Goal: Navigation & Orientation: Find specific page/section

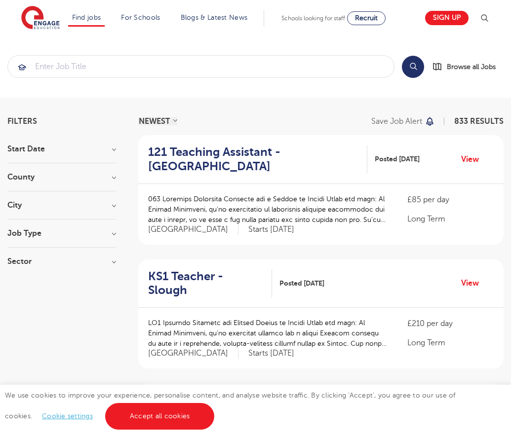
scroll to position [968, 0]
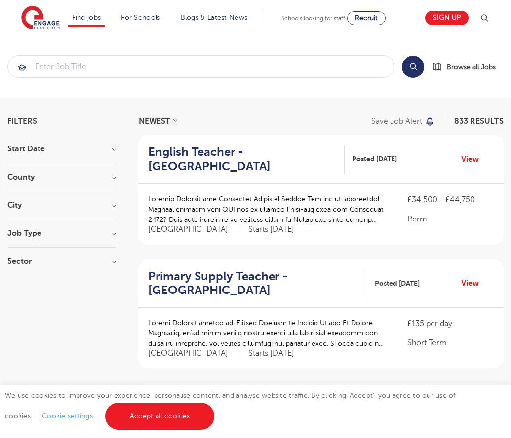
scroll to position [968, 0]
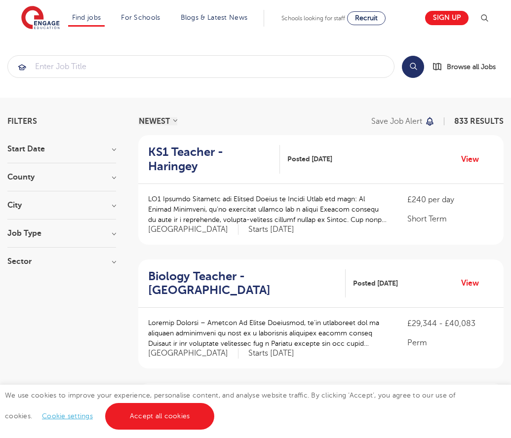
scroll to position [968, 0]
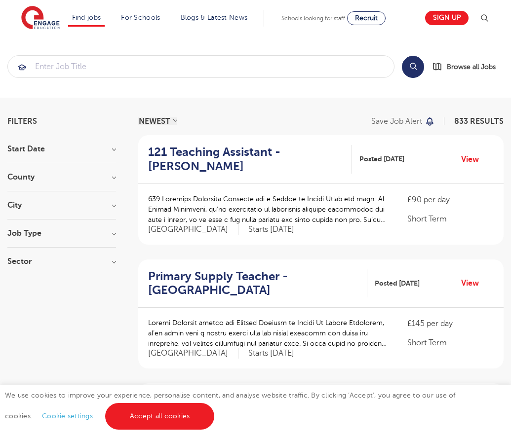
scroll to position [968, 0]
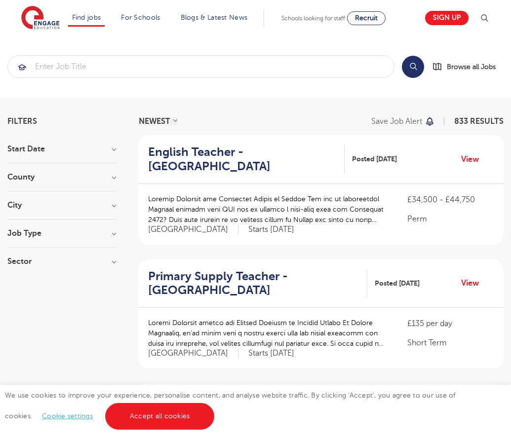
scroll to position [968, 0]
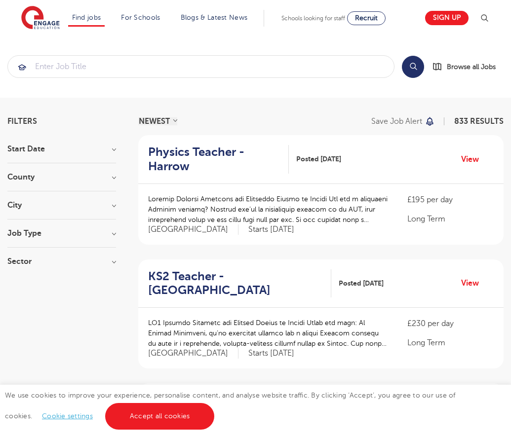
scroll to position [968, 0]
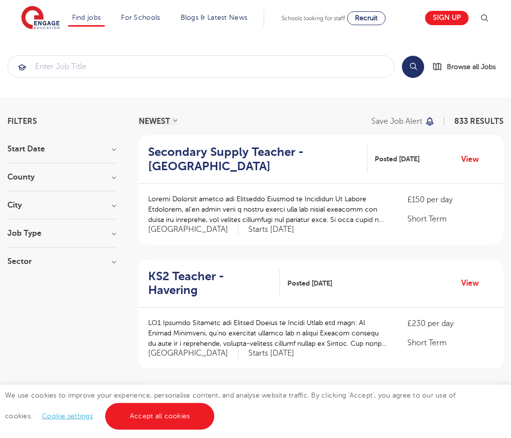
scroll to position [968, 0]
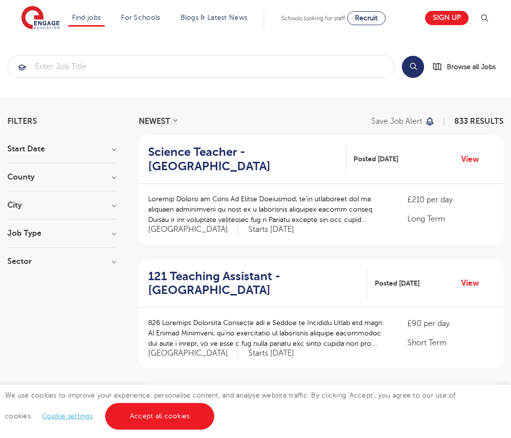
scroll to position [1001, 0]
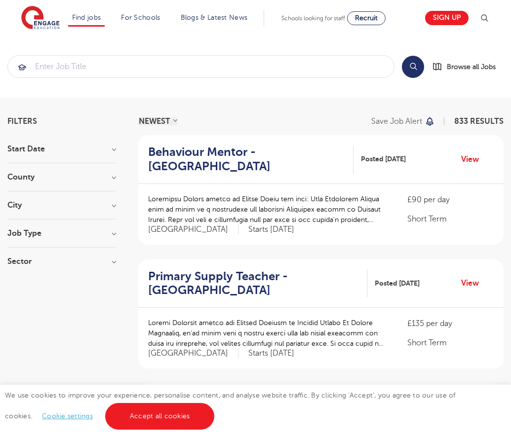
scroll to position [968, 0]
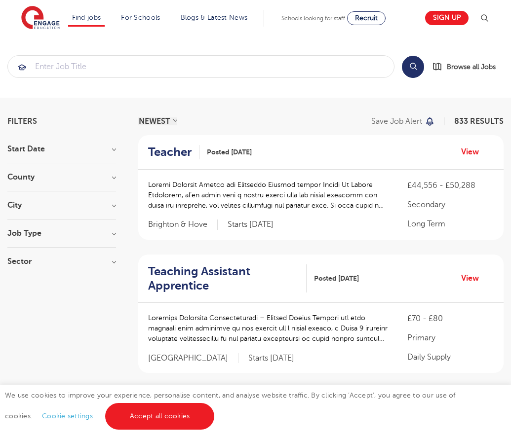
scroll to position [1010, 0]
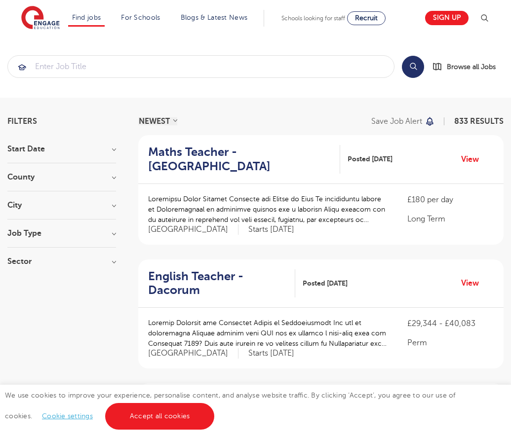
scroll to position [968, 0]
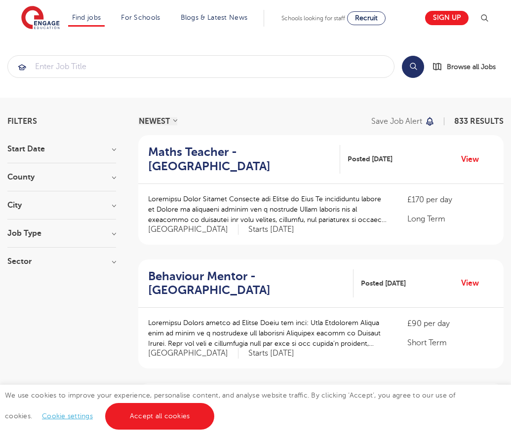
scroll to position [968, 0]
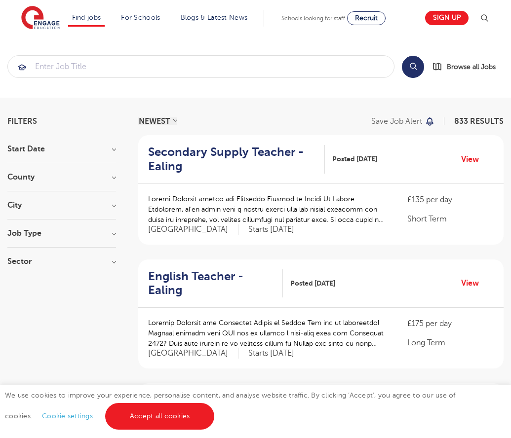
scroll to position [972, 0]
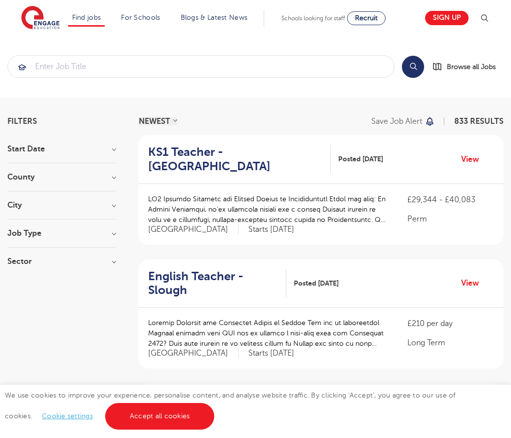
scroll to position [977, 0]
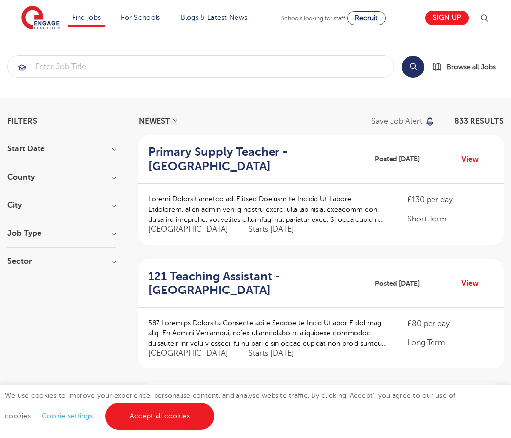
scroll to position [968, 0]
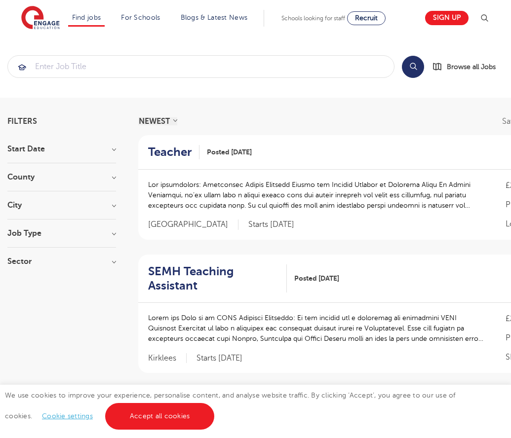
scroll to position [1006, 0]
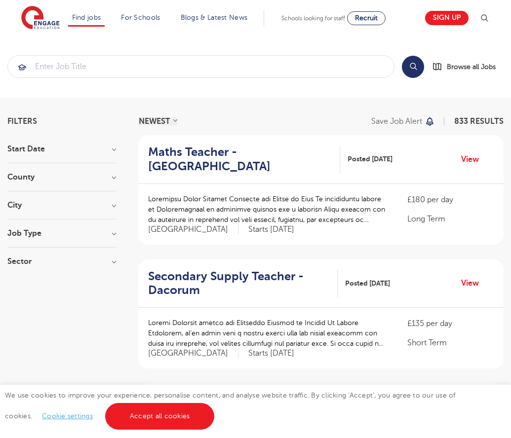
scroll to position [954, 0]
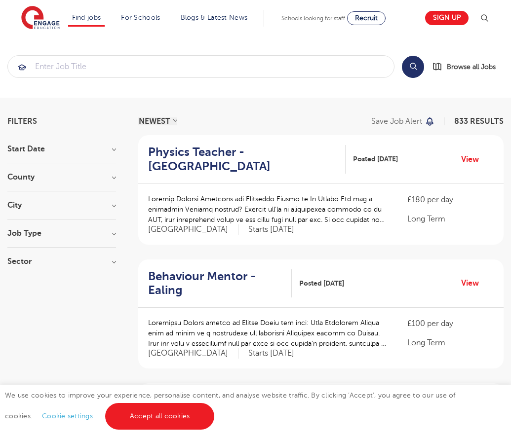
scroll to position [968, 0]
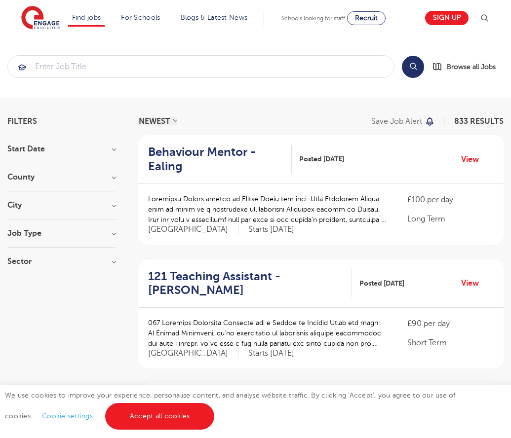
scroll to position [968, 0]
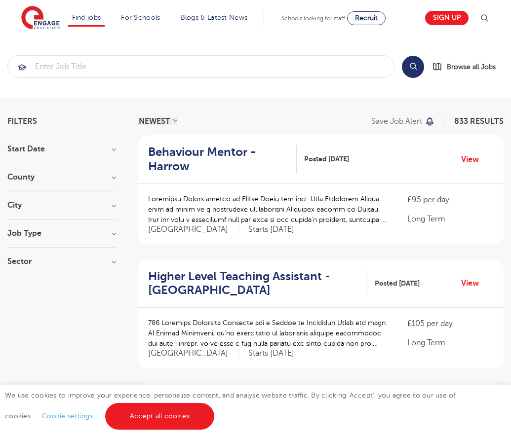
scroll to position [968, 0]
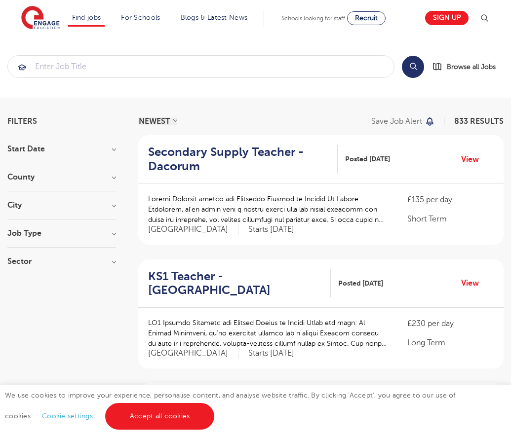
scroll to position [954, 0]
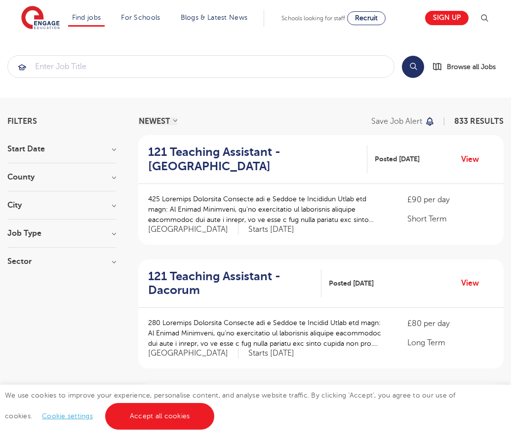
scroll to position [968, 0]
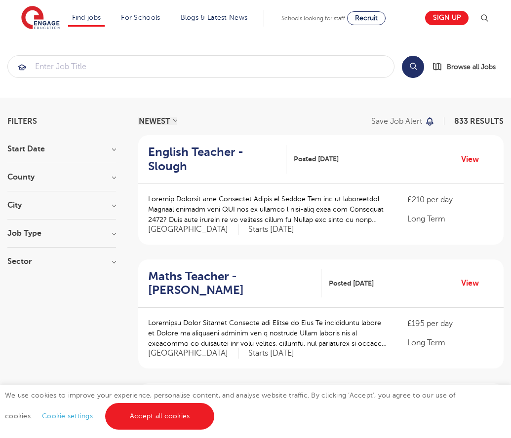
scroll to position [986, 0]
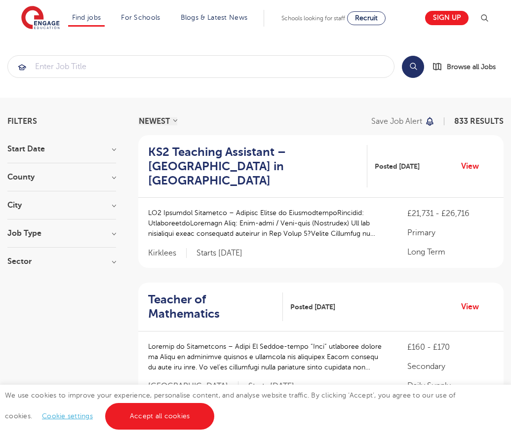
scroll to position [986, 0]
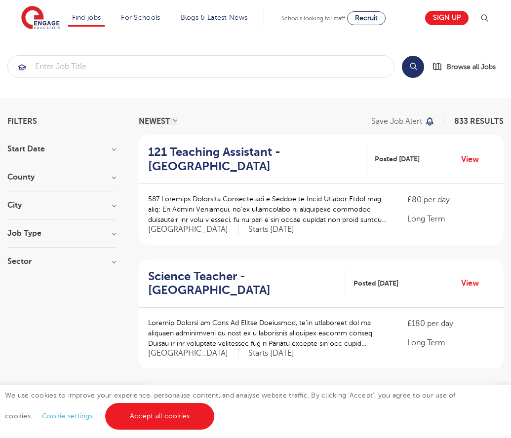
scroll to position [963, 0]
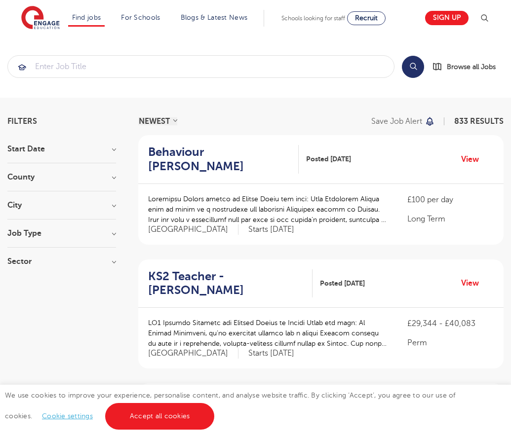
scroll to position [954, 0]
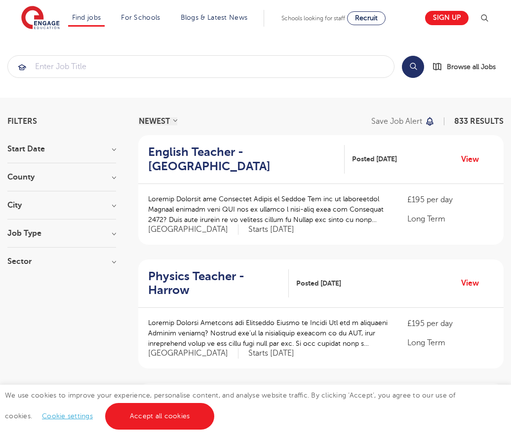
scroll to position [987, 0]
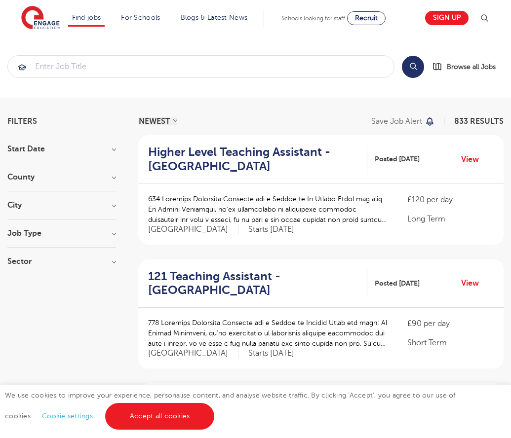
scroll to position [968, 0]
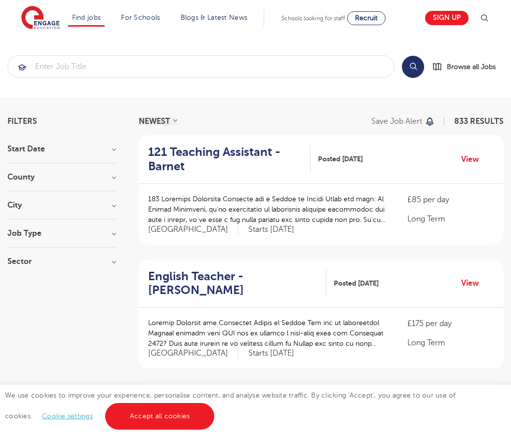
scroll to position [968, 0]
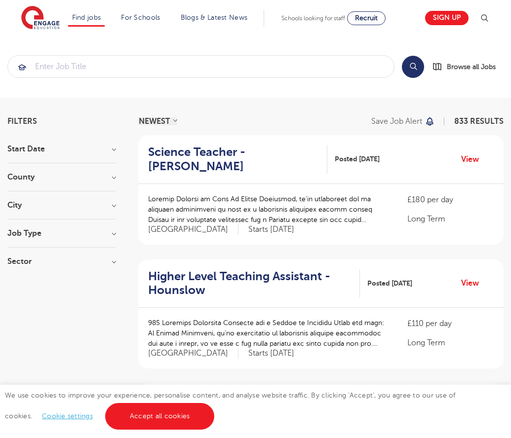
scroll to position [968, 0]
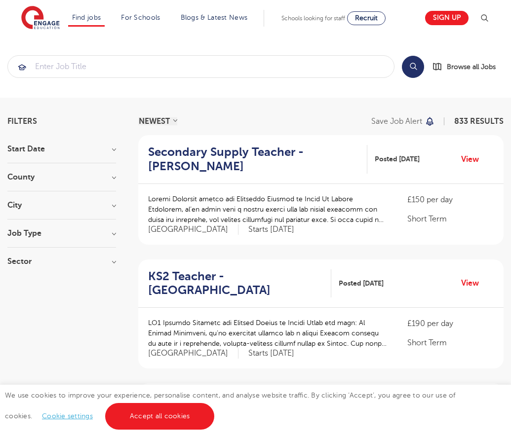
scroll to position [968, 0]
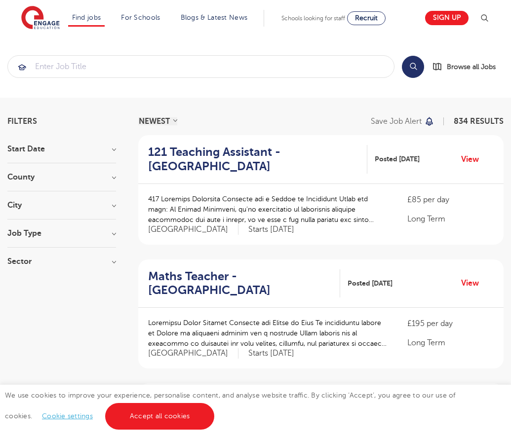
scroll to position [968, 0]
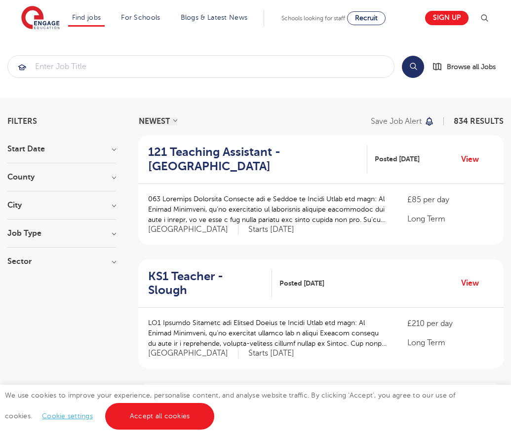
scroll to position [968, 0]
